Goal: Find contact information: Find contact information

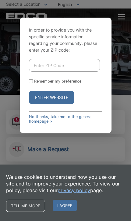
scroll to position [36, 0]
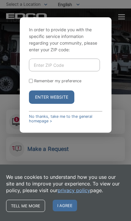
click at [62, 71] on input "Enter ZIP Code" at bounding box center [64, 65] width 71 height 13
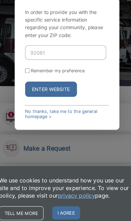
type input "92081"
click at [29, 79] on input "Remember my preference" at bounding box center [31, 81] width 4 height 4
checkbox input "true"
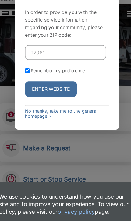
click at [52, 89] on button "Enter Website" at bounding box center [51, 82] width 45 height 13
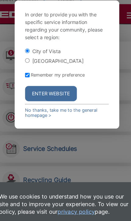
scroll to position [104, 0]
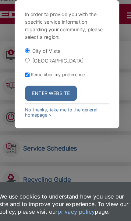
click at [55, 107] on link "No thanks, take me to the general homepage >" at bounding box center [65, 103] width 73 height 9
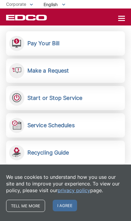
scroll to position [114, 0]
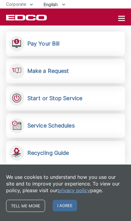
click at [61, 69] on h2 "Make a Request" at bounding box center [47, 71] width 41 height 7
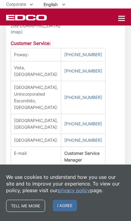
scroll to position [616, 0]
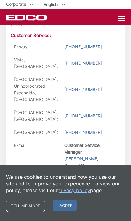
click at [79, 67] on link "(760) 727-1600" at bounding box center [83, 63] width 38 height 7
click at [98, 212] on div "Tell me more I agree" at bounding box center [65, 206] width 119 height 12
